Goal: Task Accomplishment & Management: Use online tool/utility

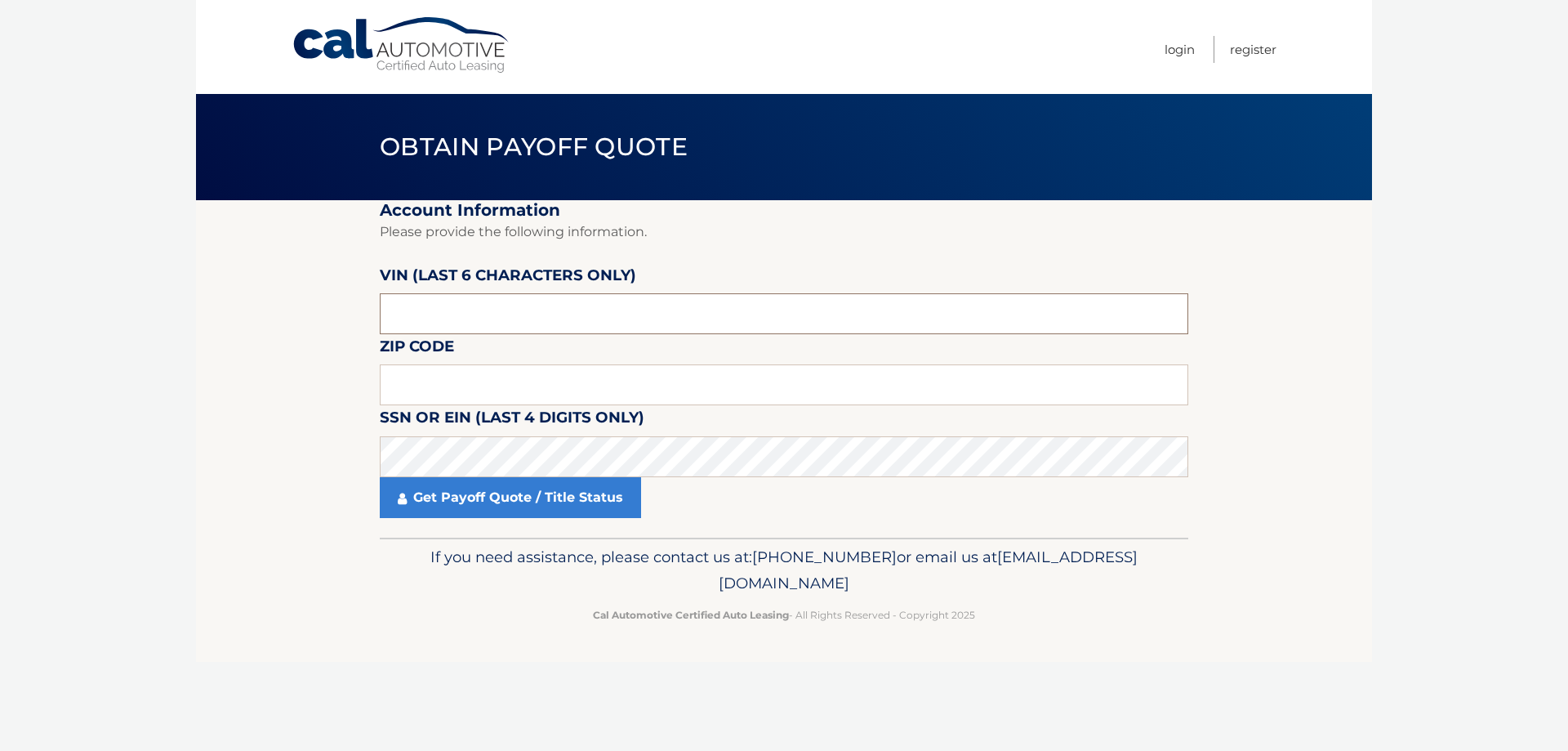
drag, startPoint x: 476, startPoint y: 320, endPoint x: 398, endPoint y: 315, distance: 78.2
click at [398, 315] on input "text" at bounding box center [784, 314] width 808 height 41
click at [456, 392] on input "text" at bounding box center [784, 385] width 808 height 41
type input "12477"
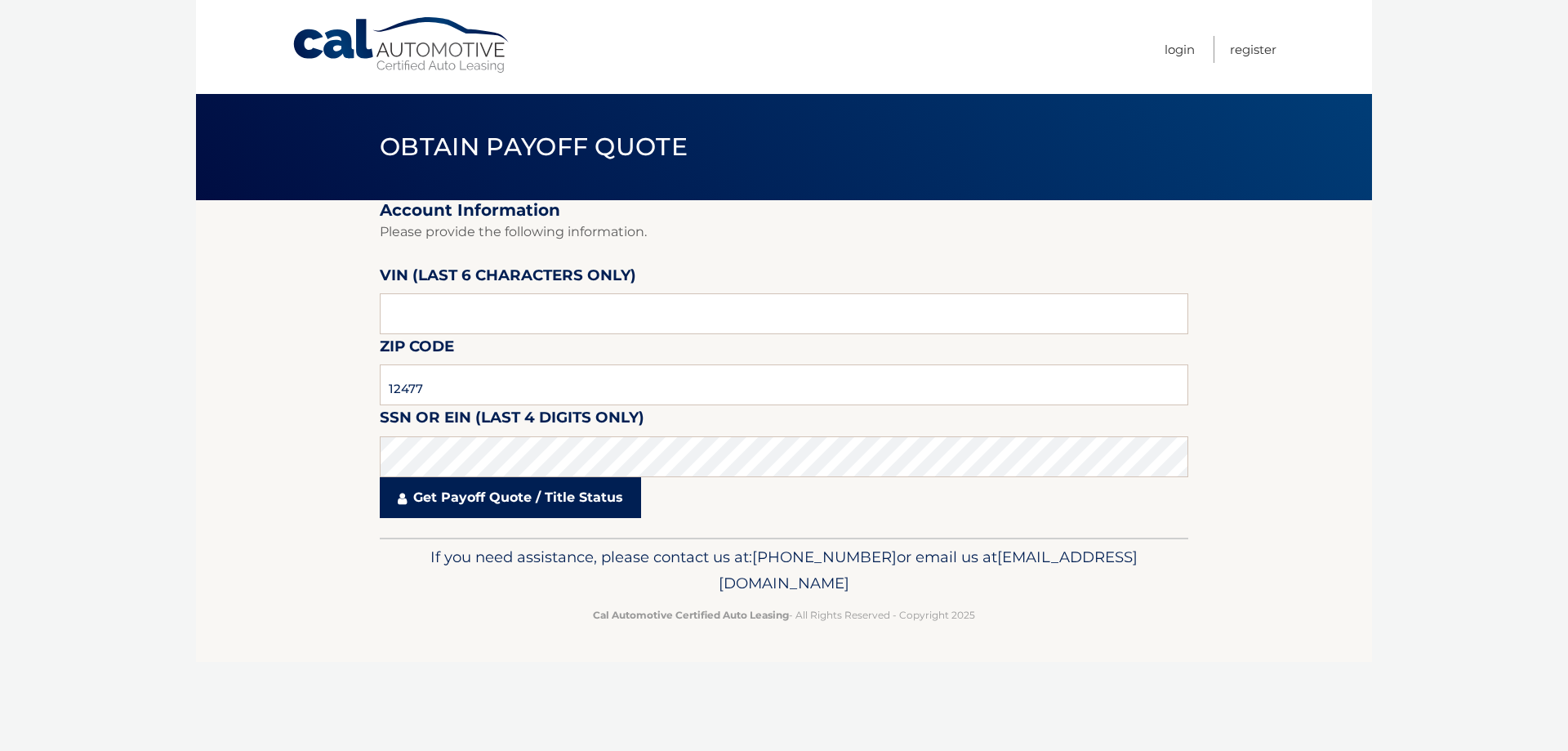
click at [468, 496] on link "Get Payoff Quote / Title Status" at bounding box center [510, 498] width 261 height 41
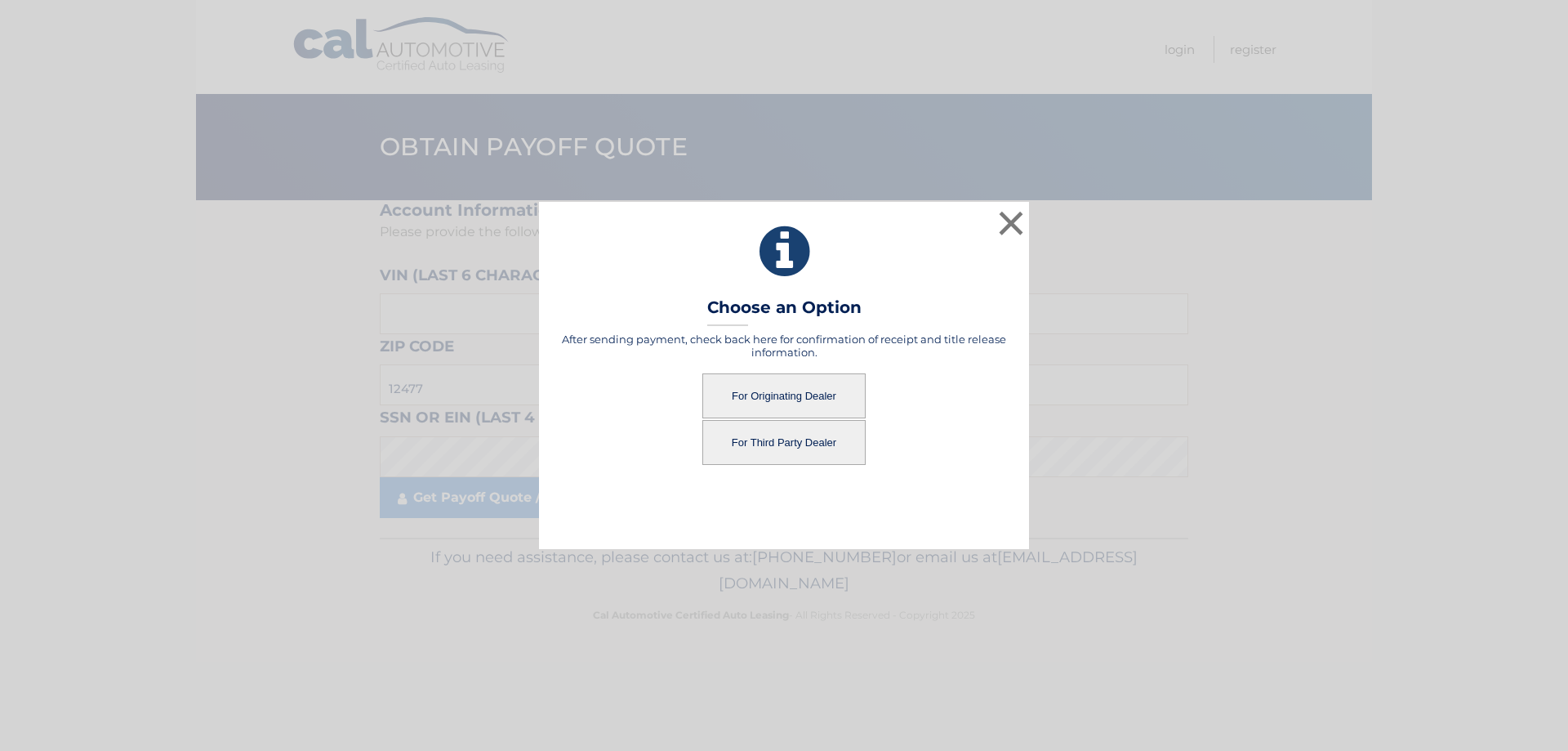
click at [770, 391] on button "For Originating Dealer" at bounding box center [784, 395] width 163 height 45
click at [808, 399] on button "For Originating Dealer" at bounding box center [784, 395] width 163 height 45
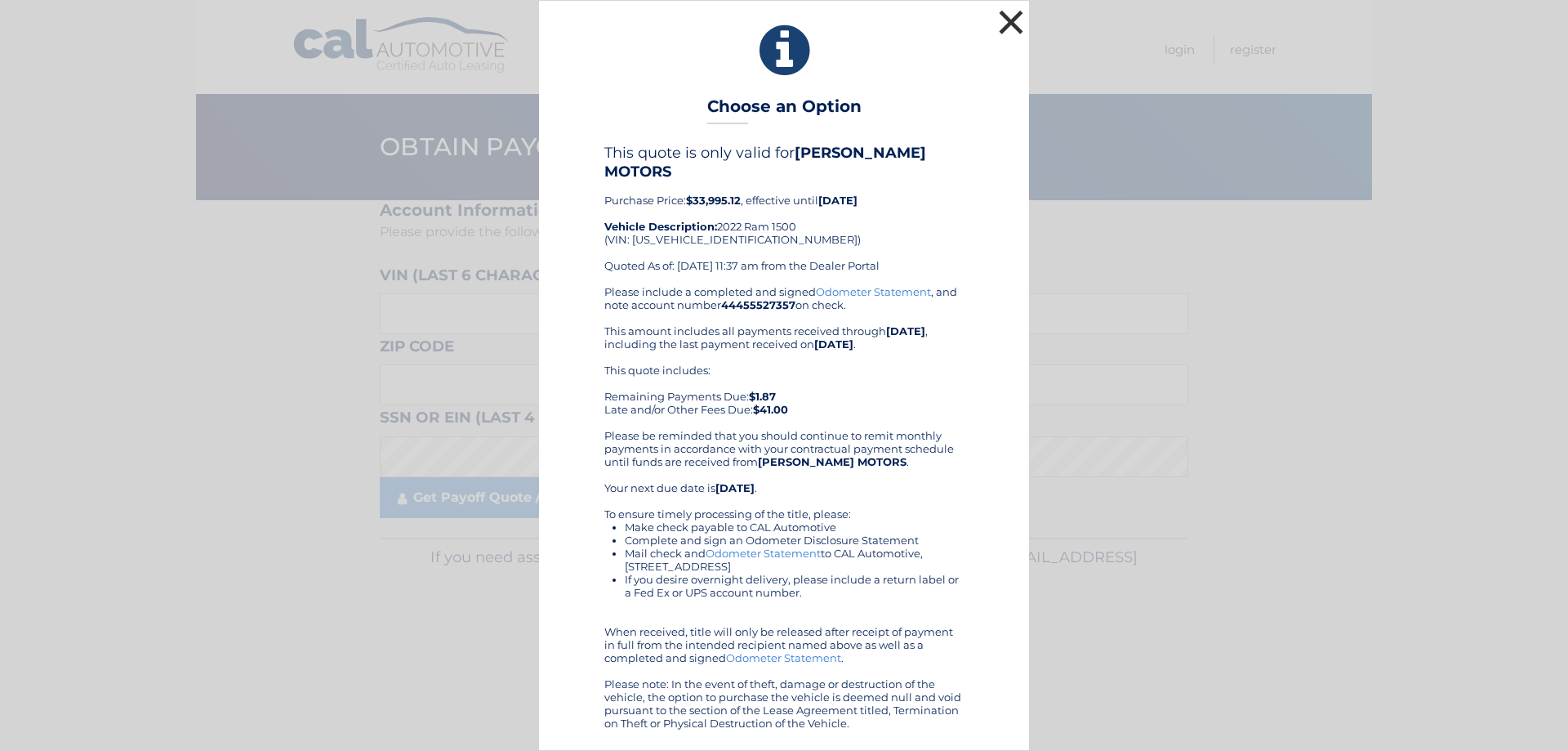
click at [1012, 33] on button "×" at bounding box center [1011, 22] width 33 height 33
